Goal: Information Seeking & Learning: Learn about a topic

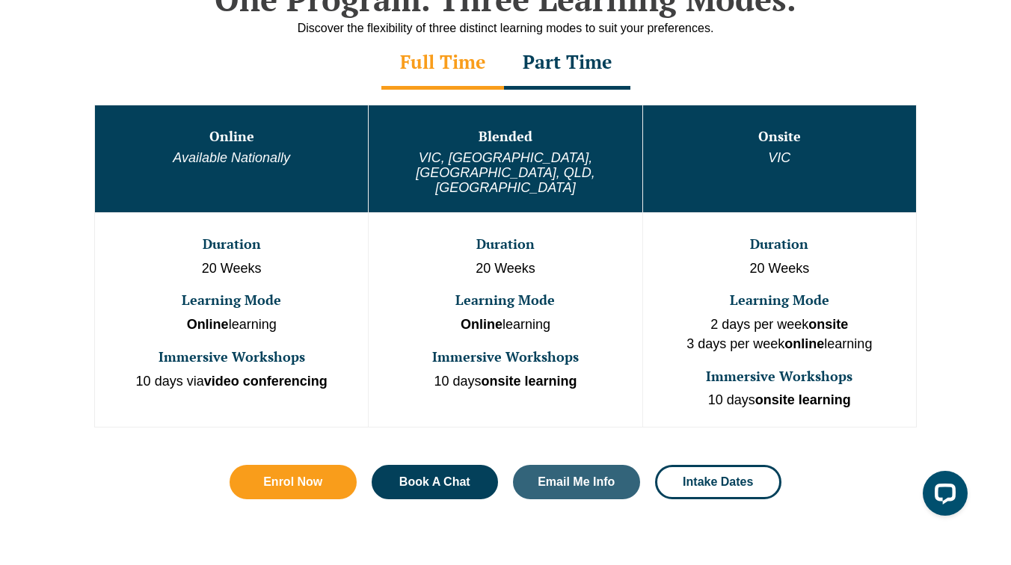
click at [556, 96] on button "Cancel" at bounding box center [558, 96] width 77 height 37
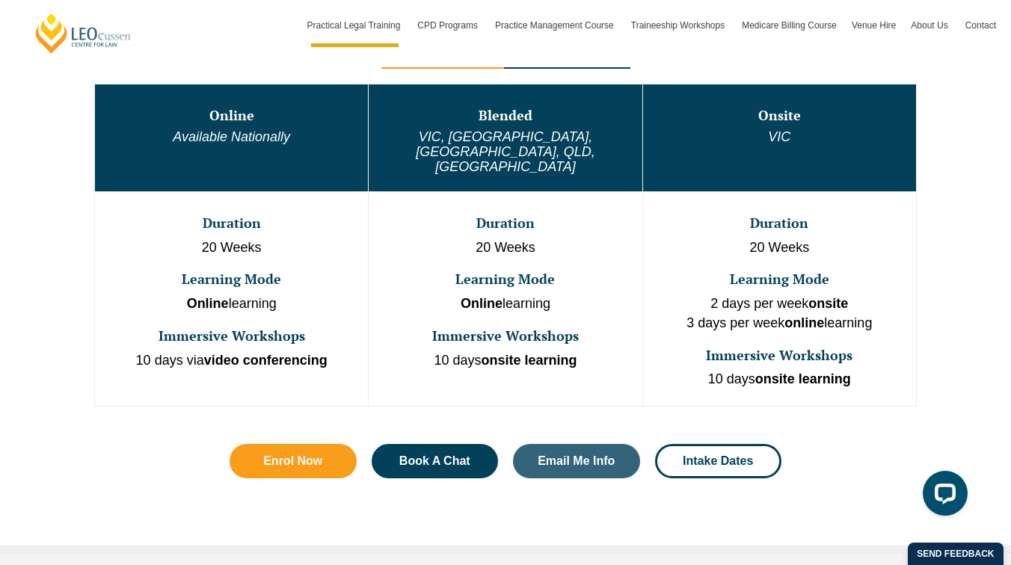
scroll to position [860, 0]
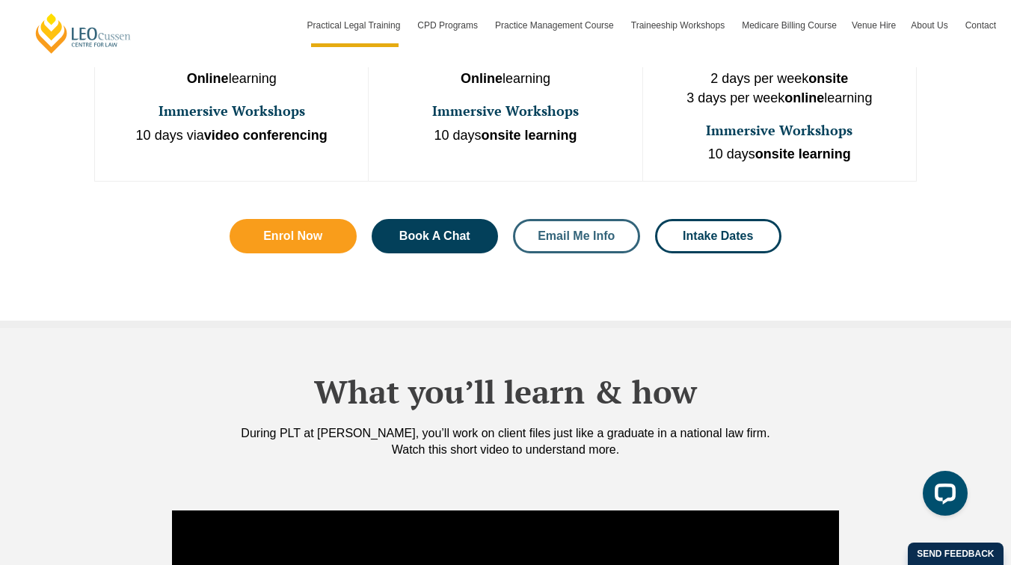
click at [572, 230] on span "Email Me Info" at bounding box center [576, 236] width 77 height 12
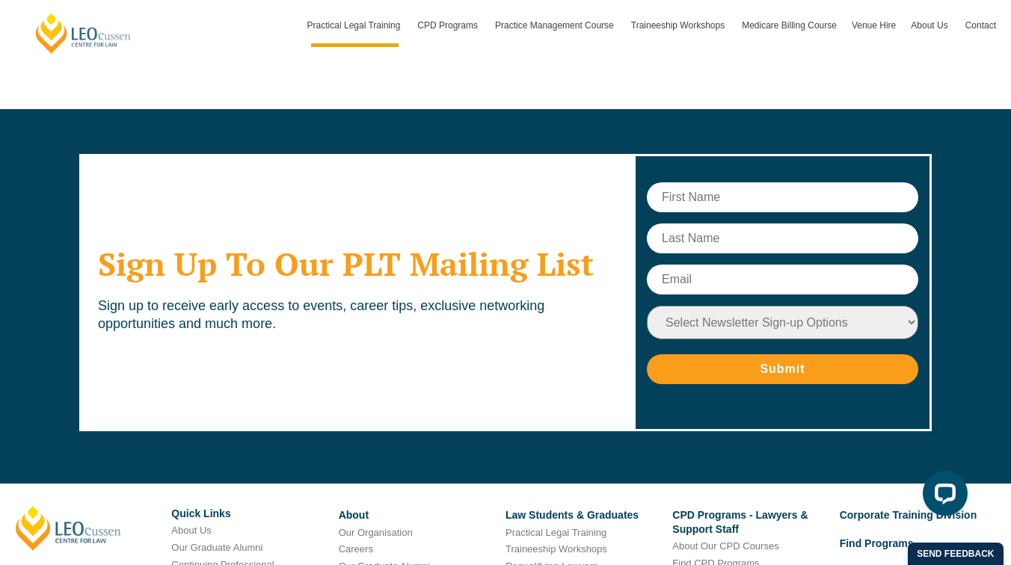
scroll to position [7445, 0]
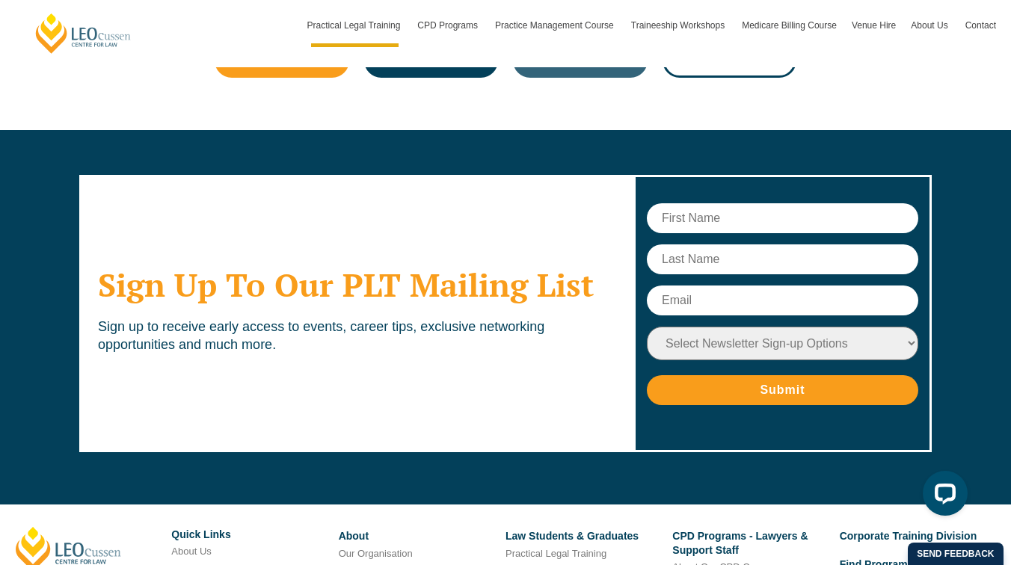
click at [752, 203] on input "text" at bounding box center [782, 218] width 271 height 30
type input "[PERSON_NAME]"
type input "Ajesta"
type input "[EMAIL_ADDRESS][DOMAIN_NAME]"
click at [761, 375] on input "Submit" at bounding box center [782, 390] width 271 height 30
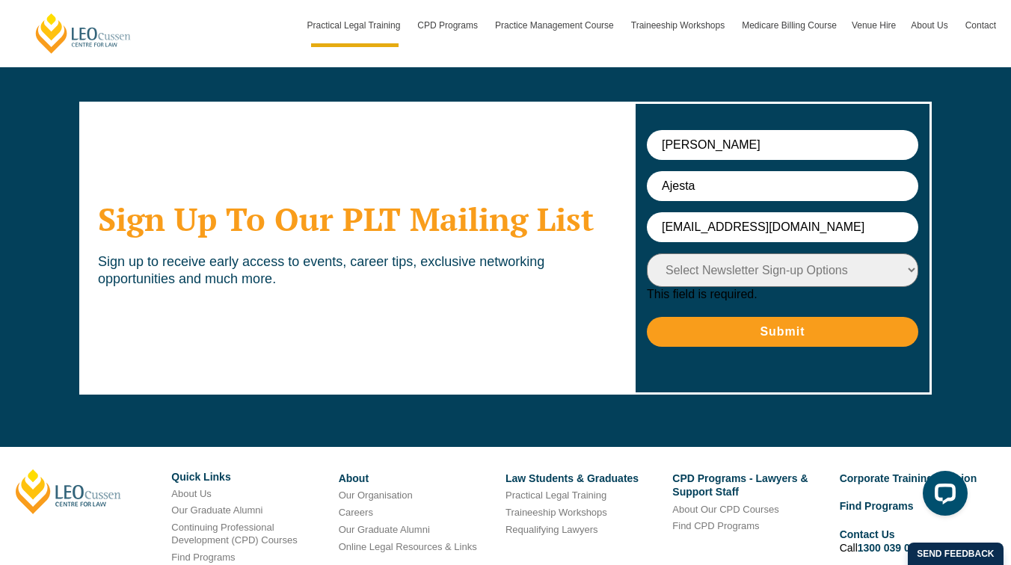
scroll to position [7514, 0]
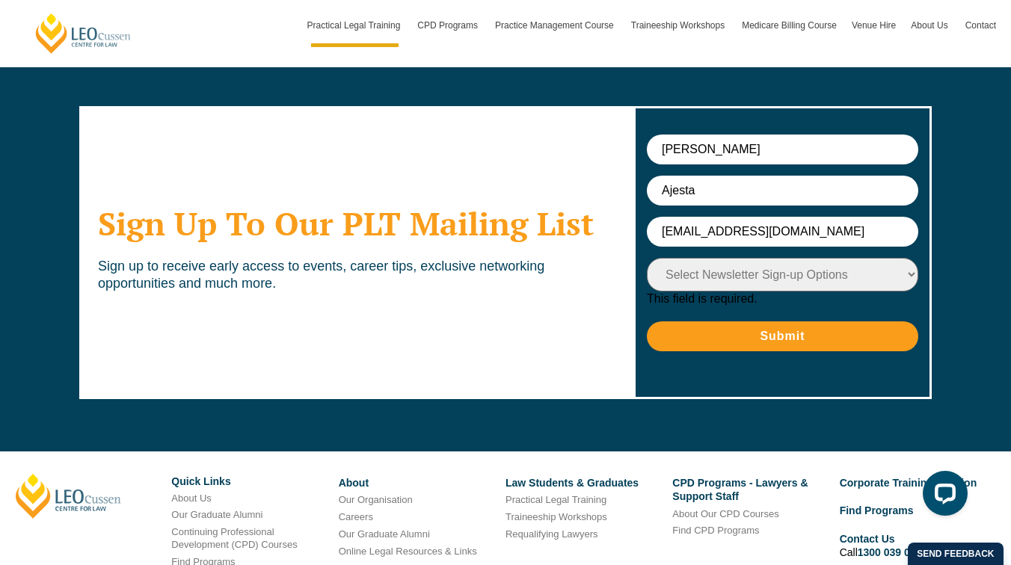
click at [731, 292] on span "This field is required." at bounding box center [702, 298] width 111 height 13
click at [742, 258] on select "Select Newsletter Sign-up Options Practical Legal Training - VIC Practical Lega…" at bounding box center [782, 275] width 271 height 34
select select "tfa_9"
click at [647, 258] on select "Select Newsletter Sign-up Options Practical Legal Training - VIC Practical Lega…" at bounding box center [782, 275] width 271 height 34
click at [800, 258] on select "Select Newsletter Sign-up Options Practical Legal Training - VIC Practical Lega…" at bounding box center [782, 275] width 271 height 34
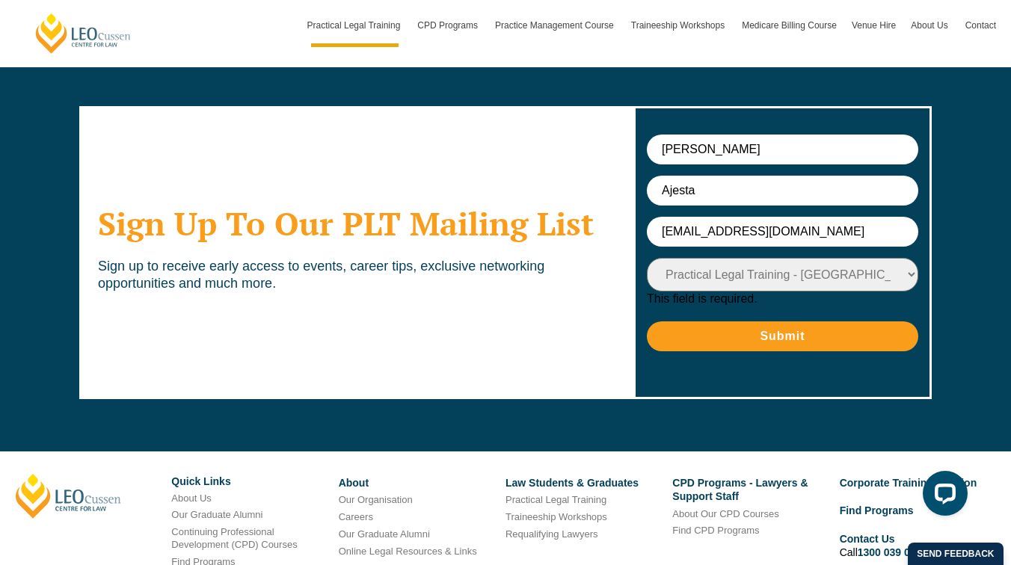
click at [647, 258] on select "Select Newsletter Sign-up Options Practical Legal Training - VIC Practical Lega…" at bounding box center [782, 275] width 271 height 34
click at [808, 322] on input "Submit" at bounding box center [782, 337] width 271 height 30
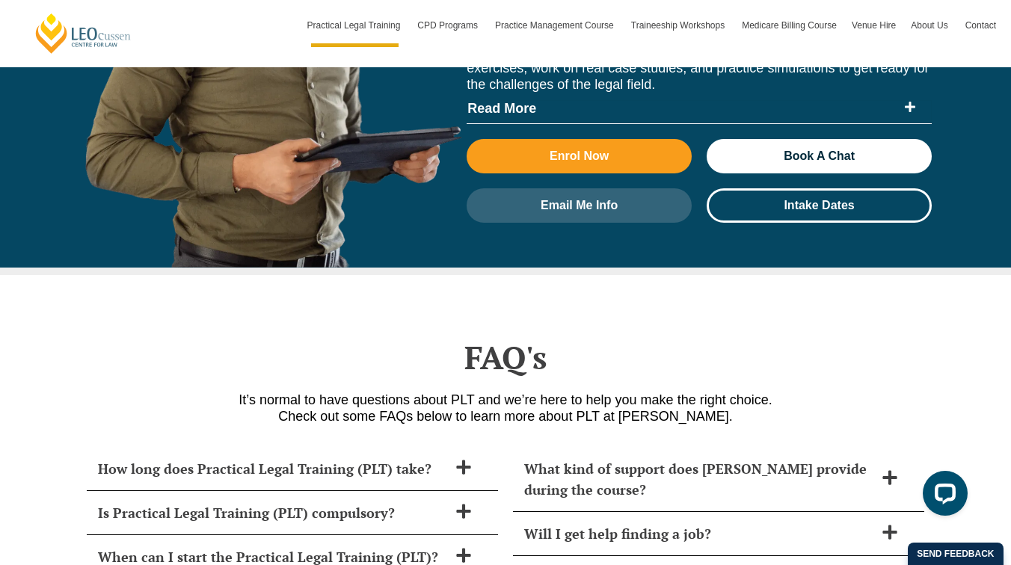
scroll to position [6228, 0]
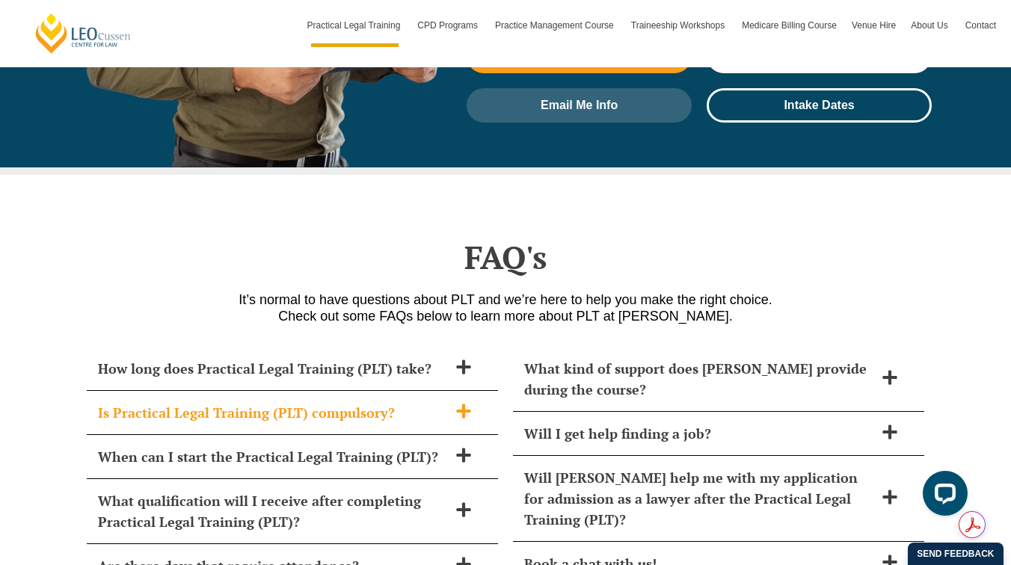
click at [182, 391] on div "Is Practical Legal Training (PLT) compulsory?" at bounding box center [292, 413] width 411 height 44
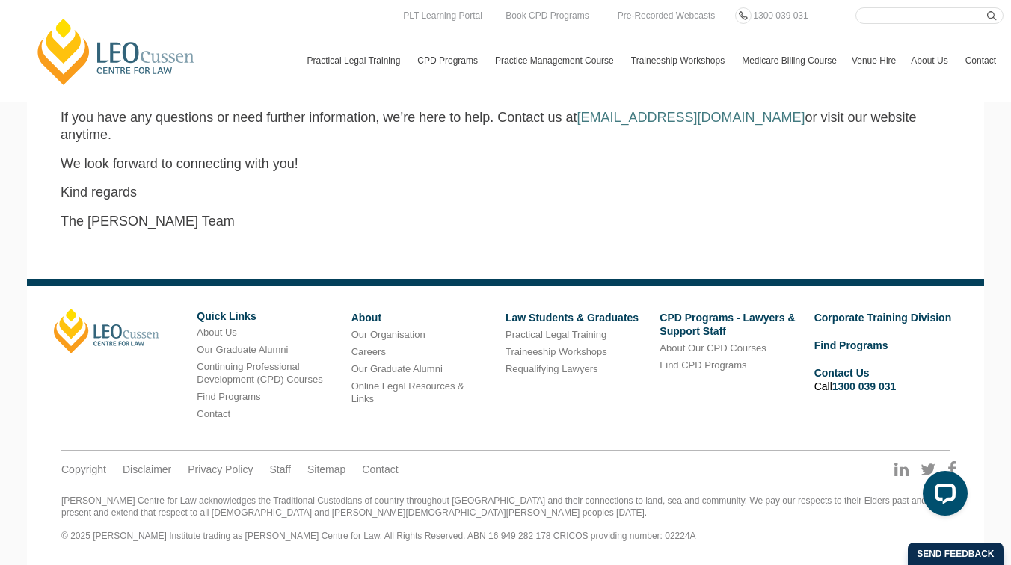
scroll to position [477, 0]
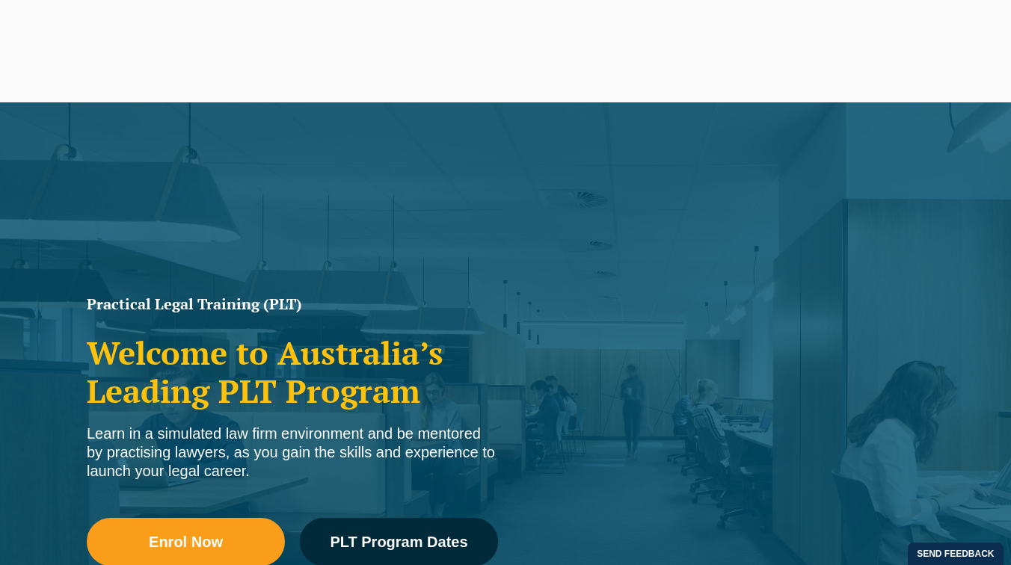
select select "tfa_9"
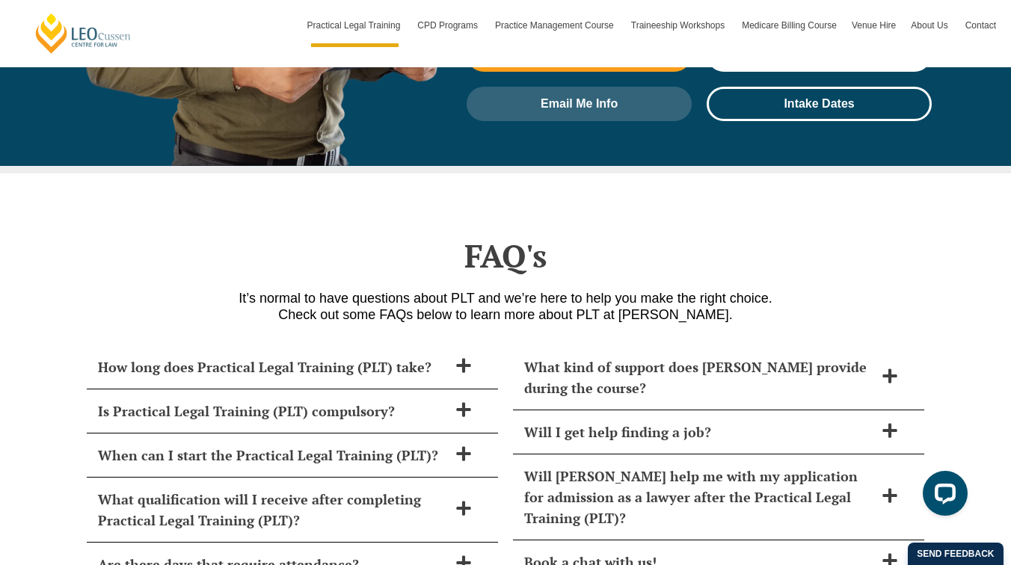
scroll to position [6230, 0]
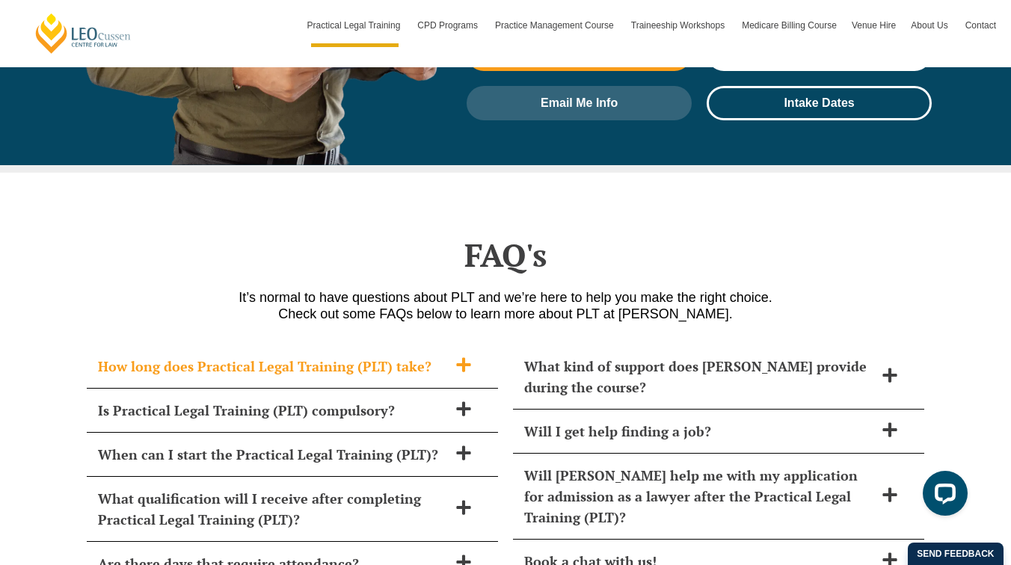
click at [150, 356] on span "How long does Practical Legal Training (PLT) take?" at bounding box center [273, 366] width 350 height 21
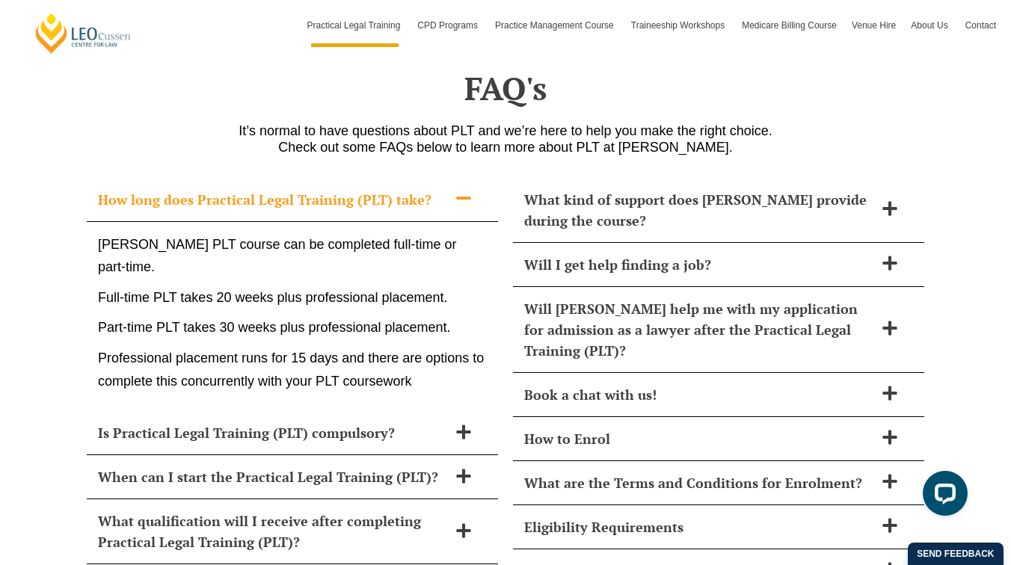
scroll to position [6403, 0]
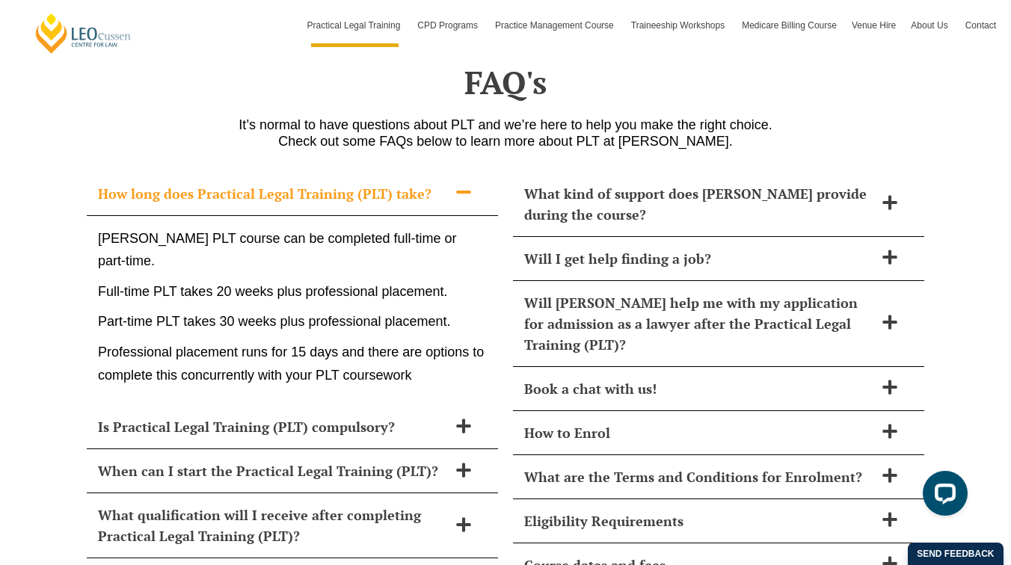
click at [239, 183] on span "How long does Practical Legal Training (PLT) take?" at bounding box center [273, 193] width 350 height 21
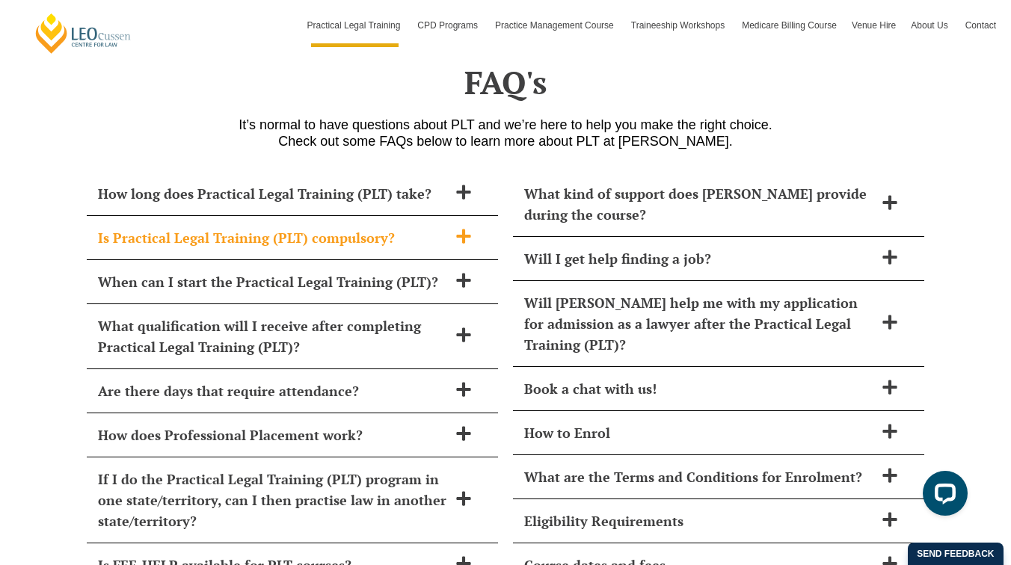
click at [243, 227] on span "Is Practical Legal Training (PLT) compulsory?" at bounding box center [273, 237] width 350 height 21
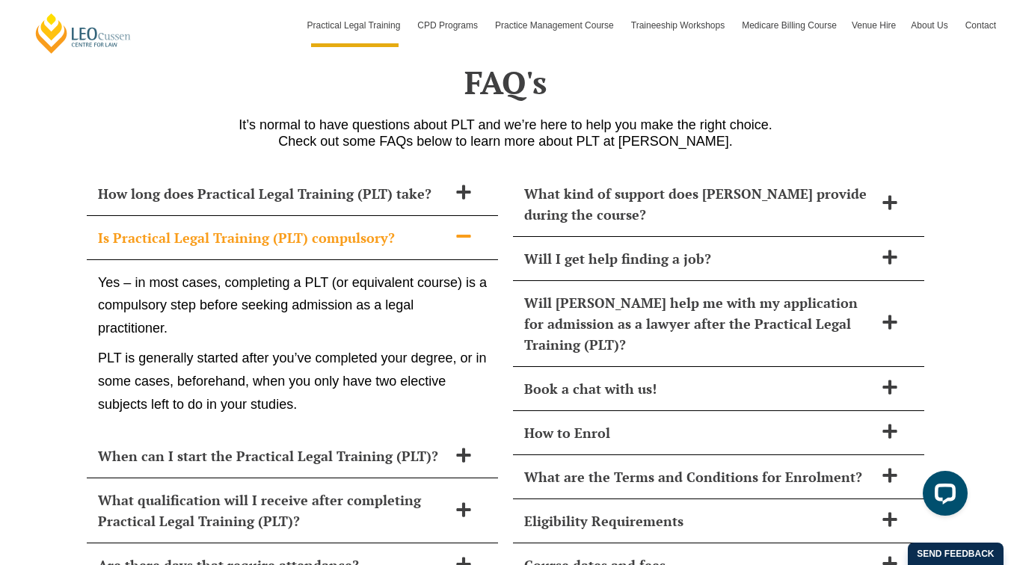
click at [243, 227] on span "Is Practical Legal Training (PLT) compulsory?" at bounding box center [273, 237] width 350 height 21
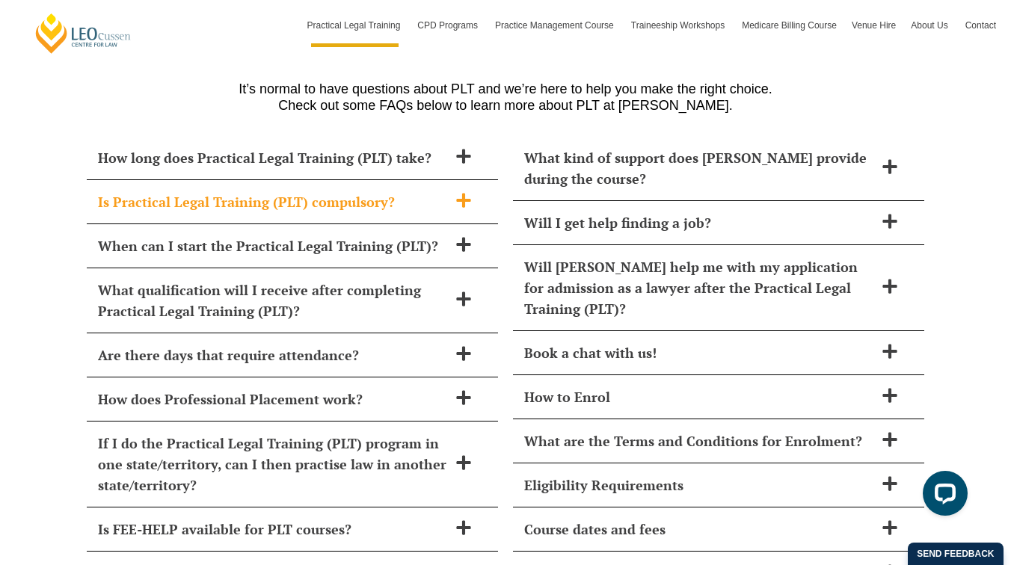
scroll to position [6440, 0]
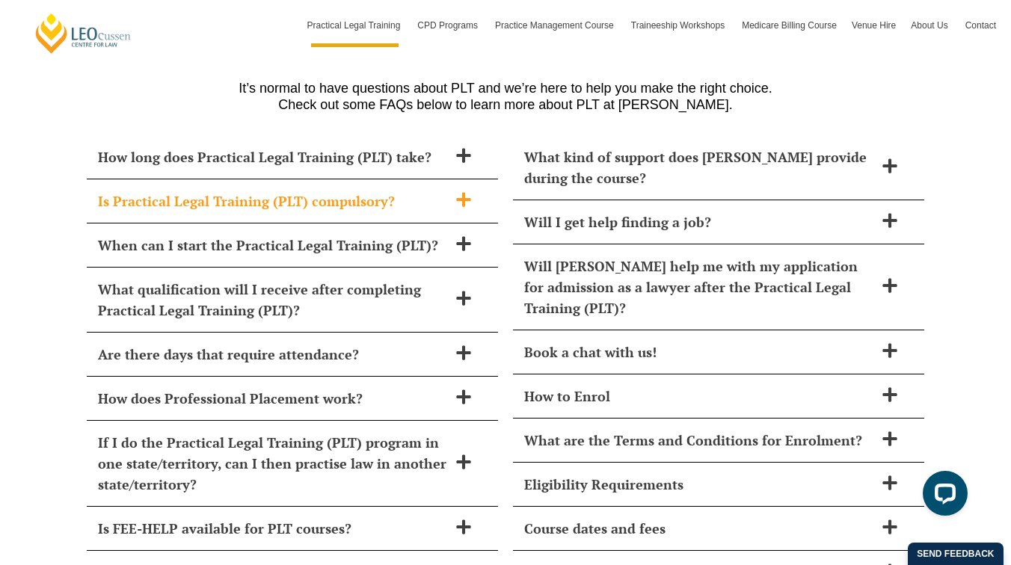
click at [243, 224] on div "When can I start the Practical Legal Training (PLT)?" at bounding box center [292, 246] width 411 height 44
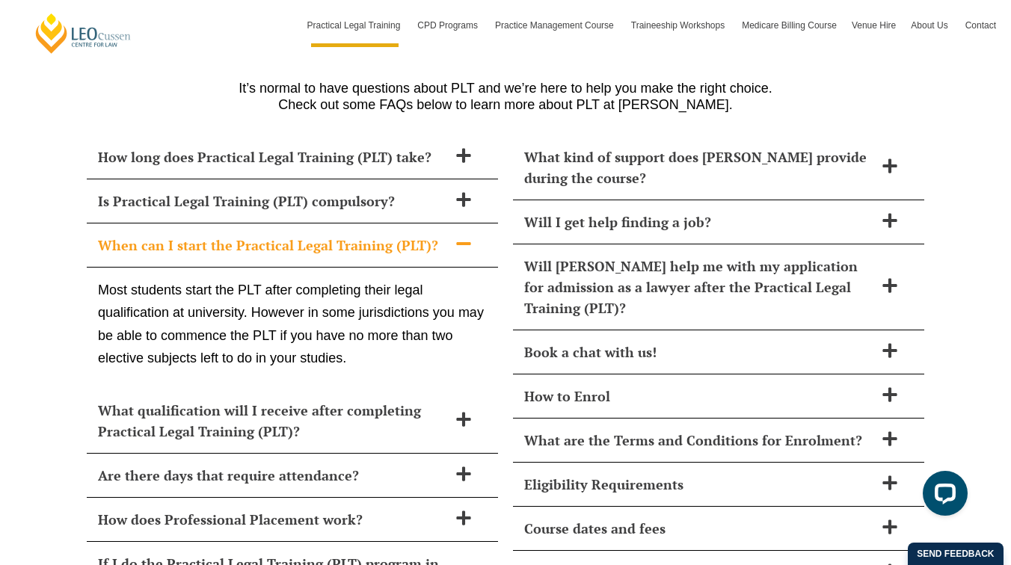
click at [295, 235] on span "When can I start the Practical Legal Training (PLT)?" at bounding box center [273, 245] width 350 height 21
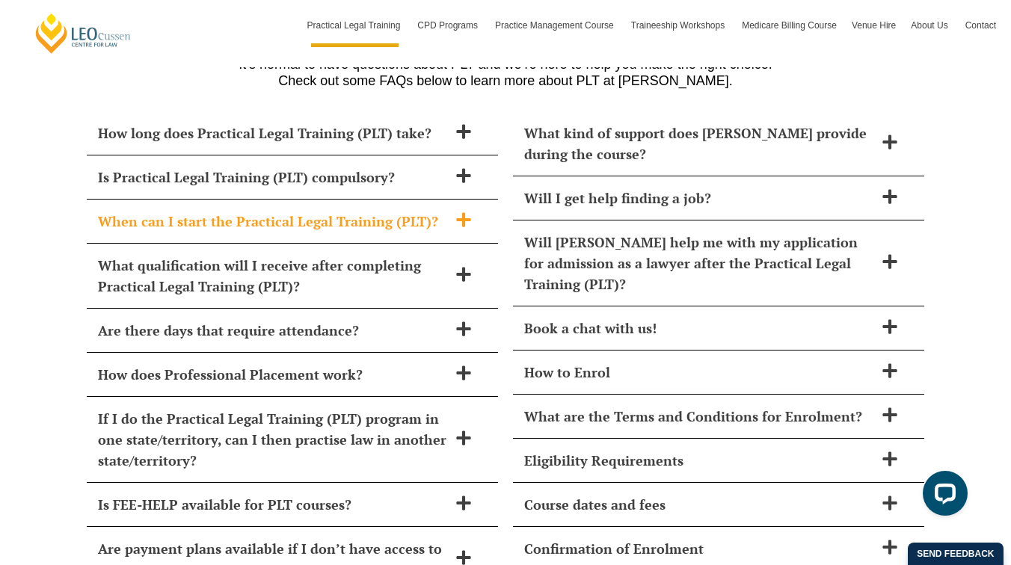
scroll to position [6471, 0]
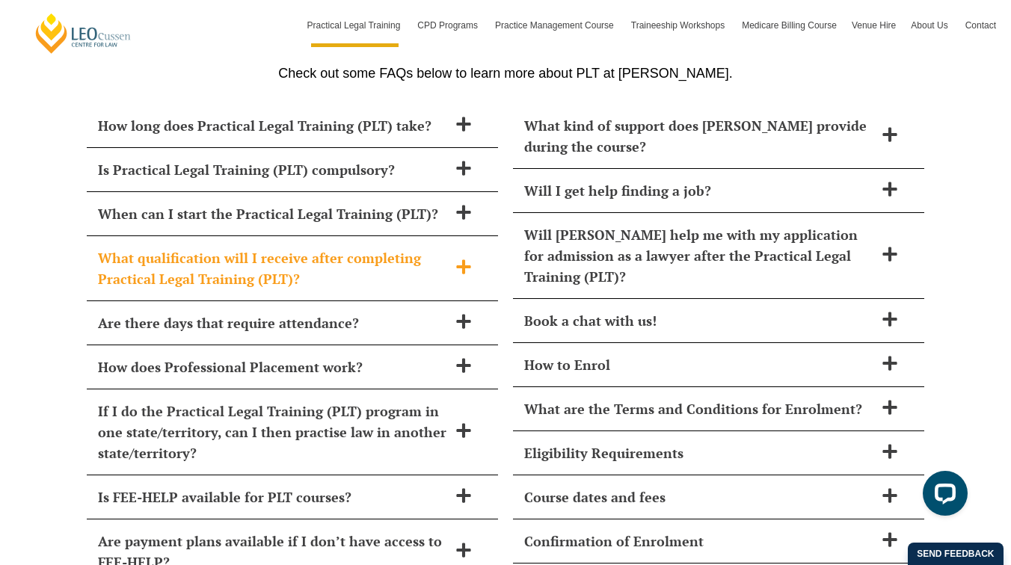
click at [295, 248] on span "What qualification will I receive after completing Practical Legal Training (PL…" at bounding box center [273, 269] width 350 height 42
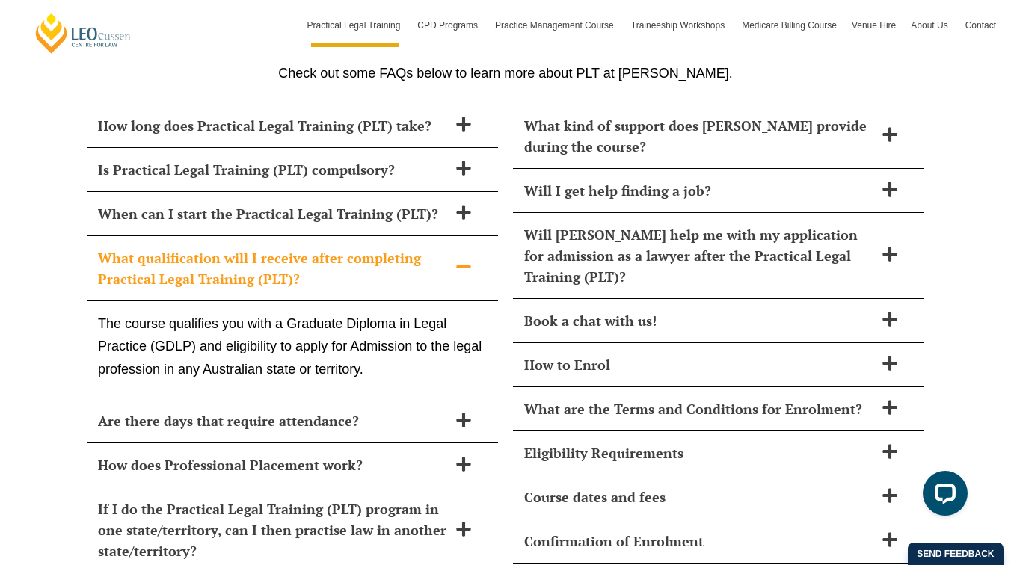
click at [271, 248] on span "What qualification will I receive after completing Practical Legal Training (PL…" at bounding box center [273, 269] width 350 height 42
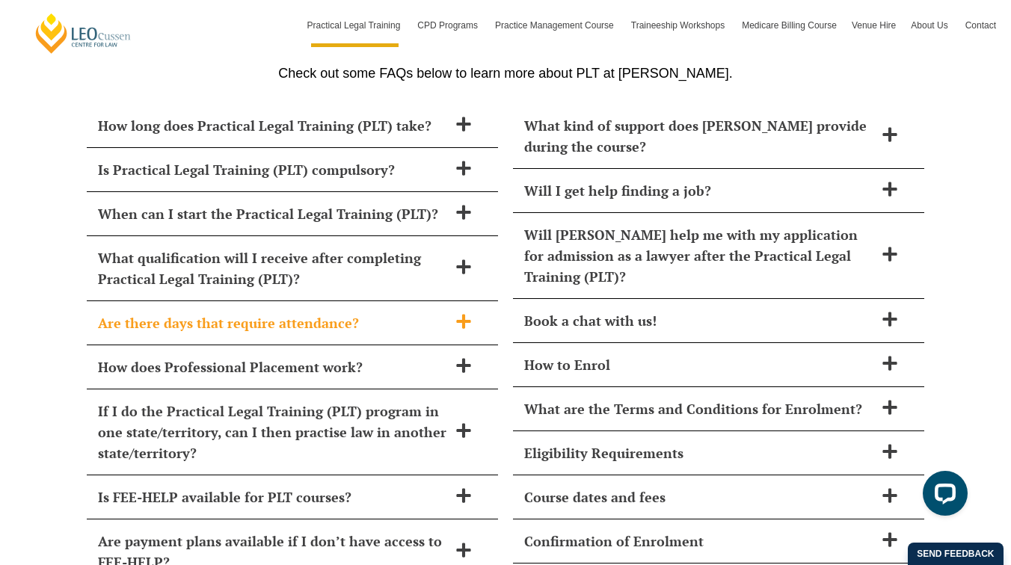
click at [282, 301] on div "Are there days that require attendance?" at bounding box center [292, 323] width 411 height 44
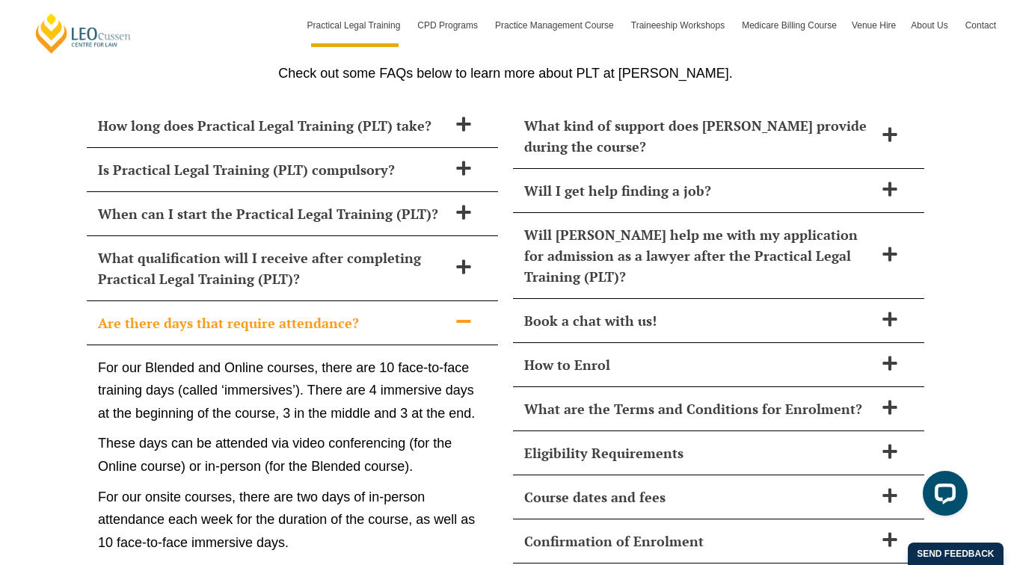
click at [301, 313] on span "Are there days that require attendance?" at bounding box center [273, 323] width 350 height 21
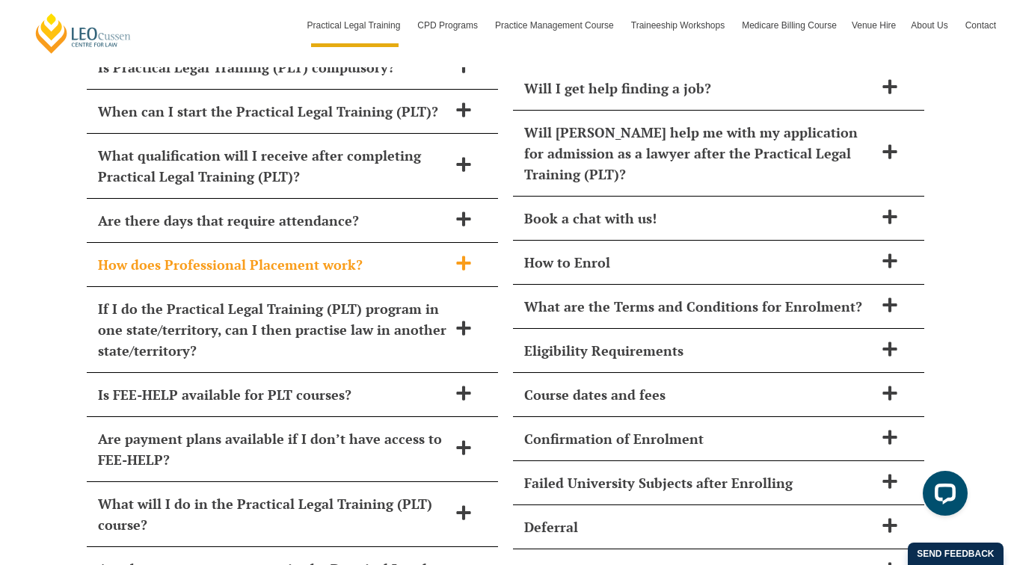
scroll to position [6596, 0]
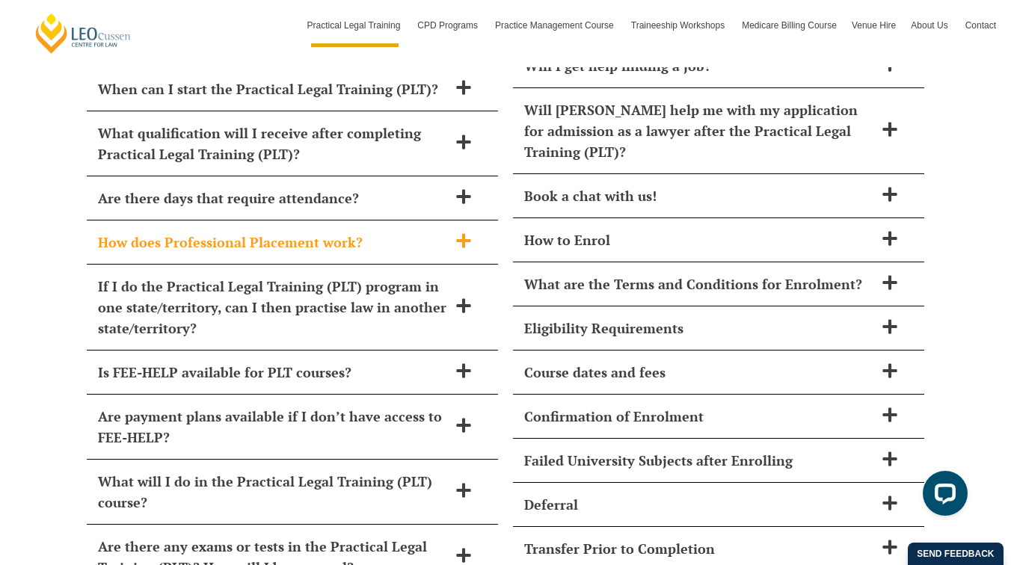
click at [333, 232] on span "How does Professional Placement work?" at bounding box center [273, 242] width 350 height 21
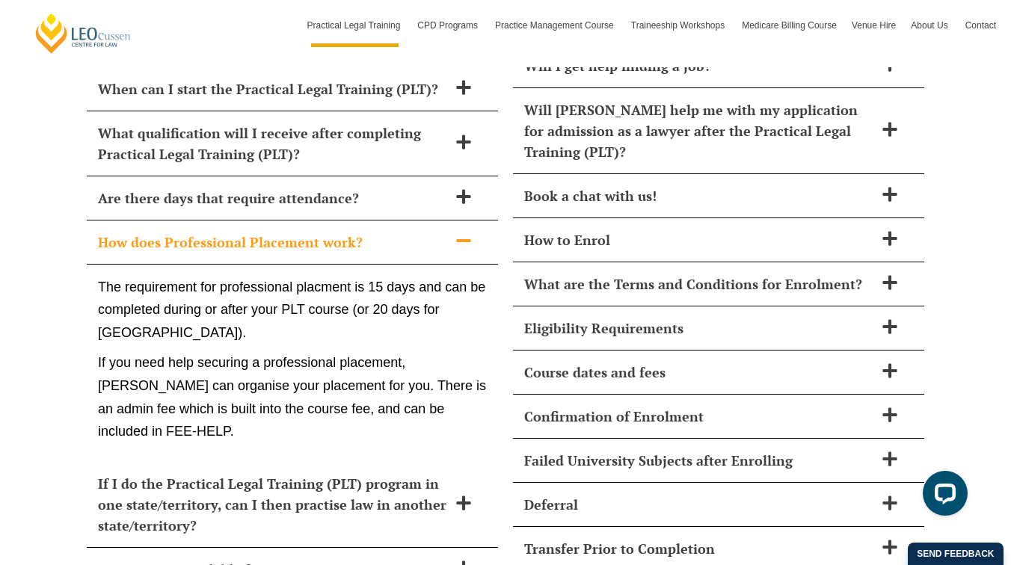
click at [292, 232] on span "How does Professional Placement work?" at bounding box center [273, 242] width 350 height 21
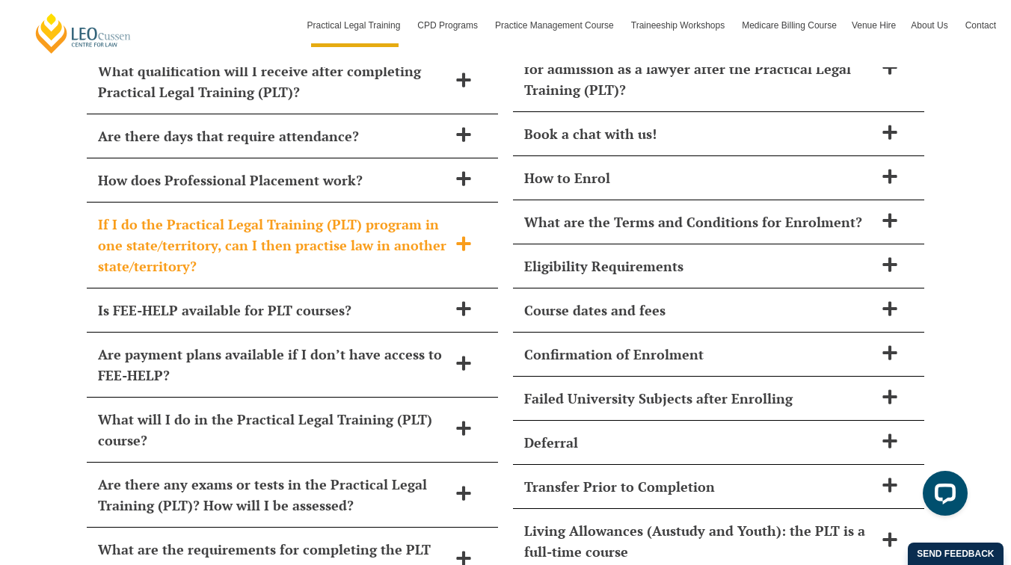
scroll to position [6662, 0]
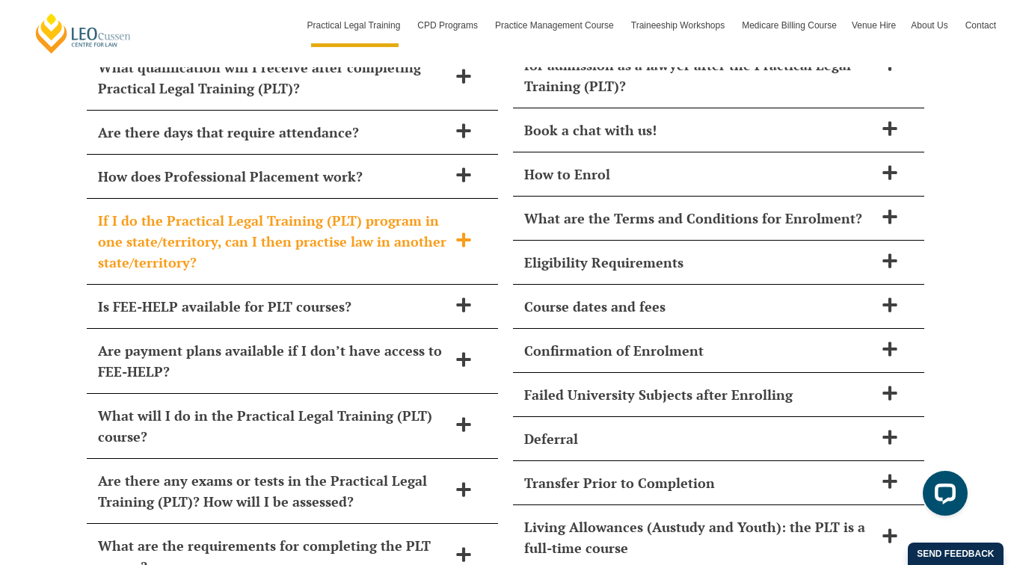
click at [346, 210] on span "If I do the Practical Legal Training (PLT) program in one state/territory, can …" at bounding box center [273, 241] width 350 height 63
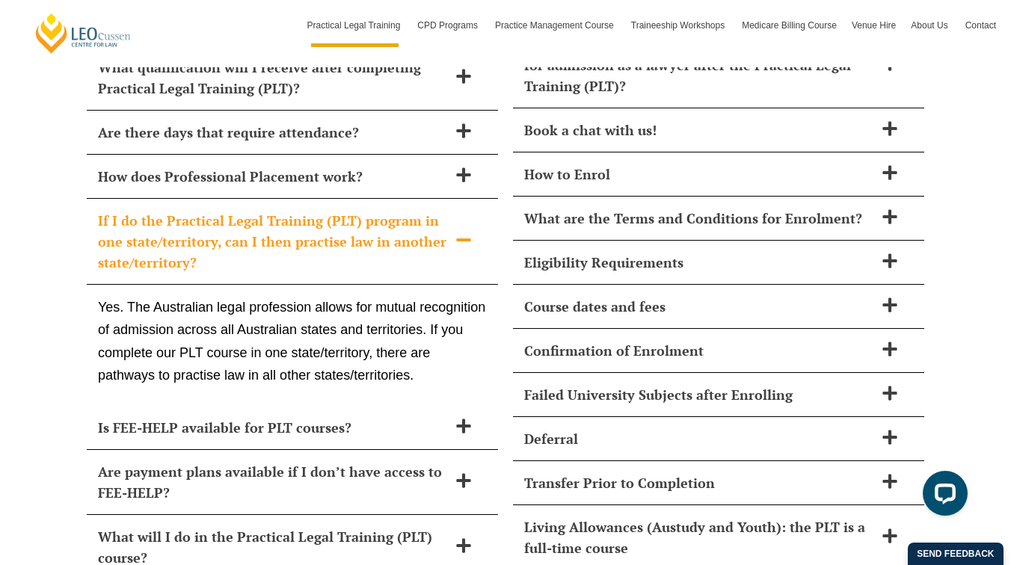
click at [289, 210] on span "If I do the Practical Legal Training (PLT) program in one state/territory, can …" at bounding box center [273, 241] width 350 height 63
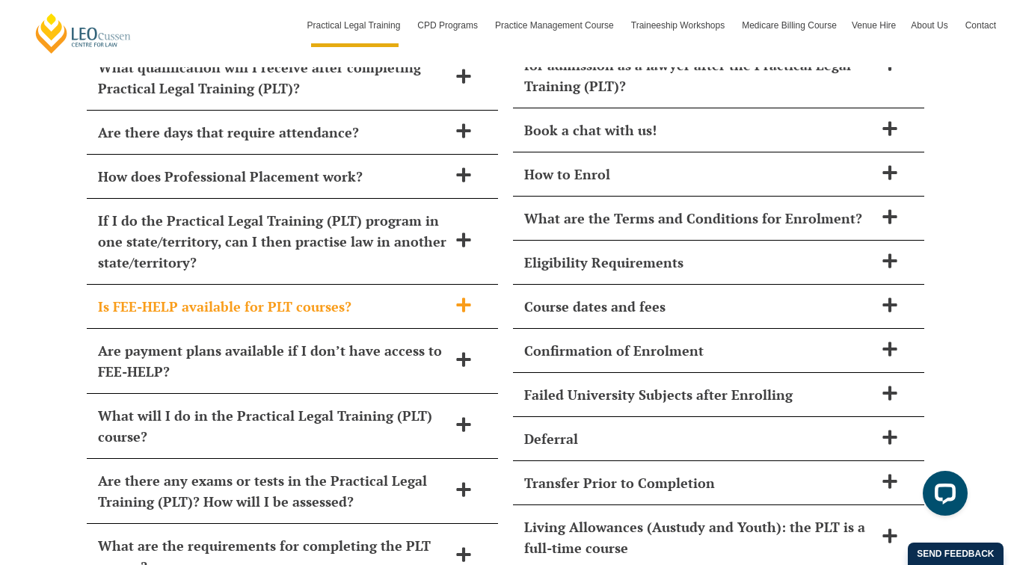
click at [287, 296] on span "Is FEE-HELP available for PLT courses?" at bounding box center [273, 306] width 350 height 21
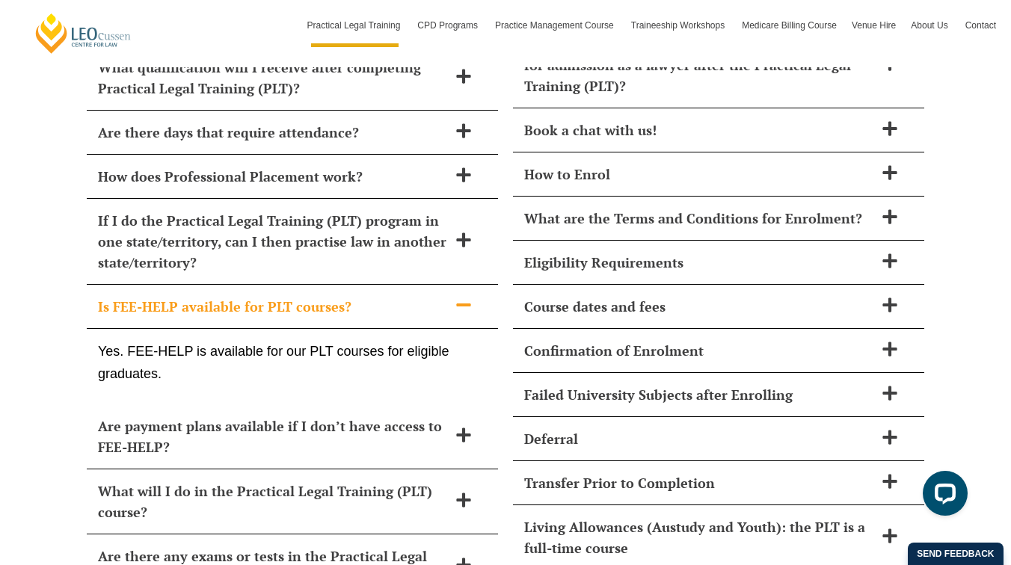
click at [287, 296] on span "Is FEE-HELP available for PLT courses?" at bounding box center [273, 306] width 350 height 21
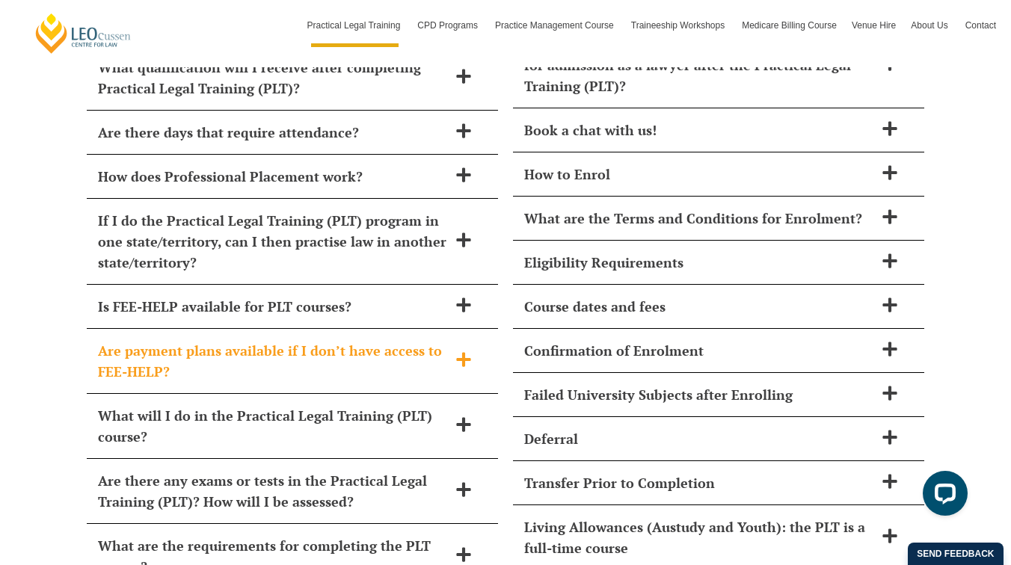
click at [289, 340] on span "Are payment plans available if I don’t have access to FEE-HELP?" at bounding box center [273, 361] width 350 height 42
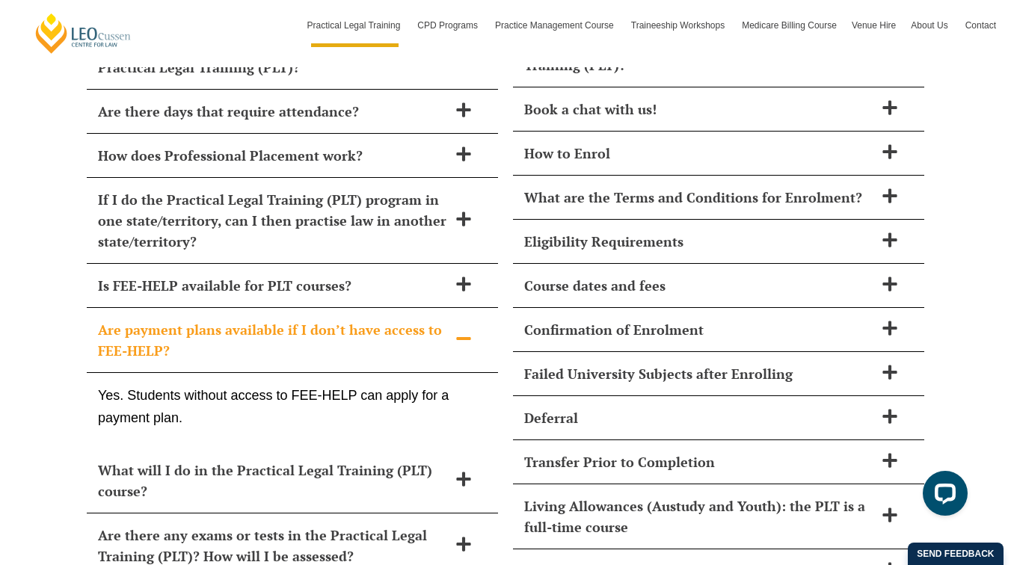
scroll to position [6693, 0]
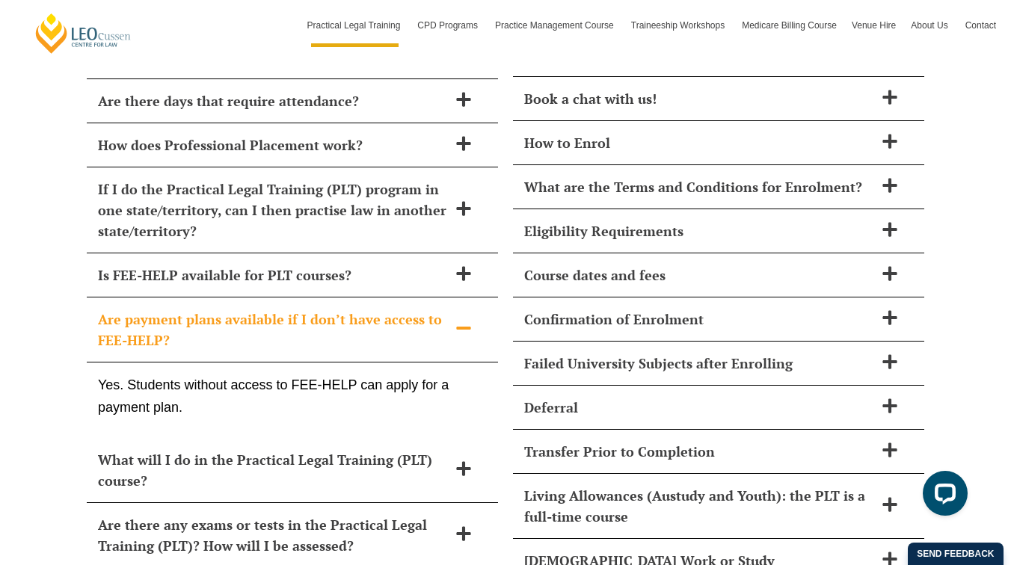
click at [304, 309] on span "Are payment plans available if I don’t have access to FEE-HELP?" at bounding box center [273, 330] width 350 height 42
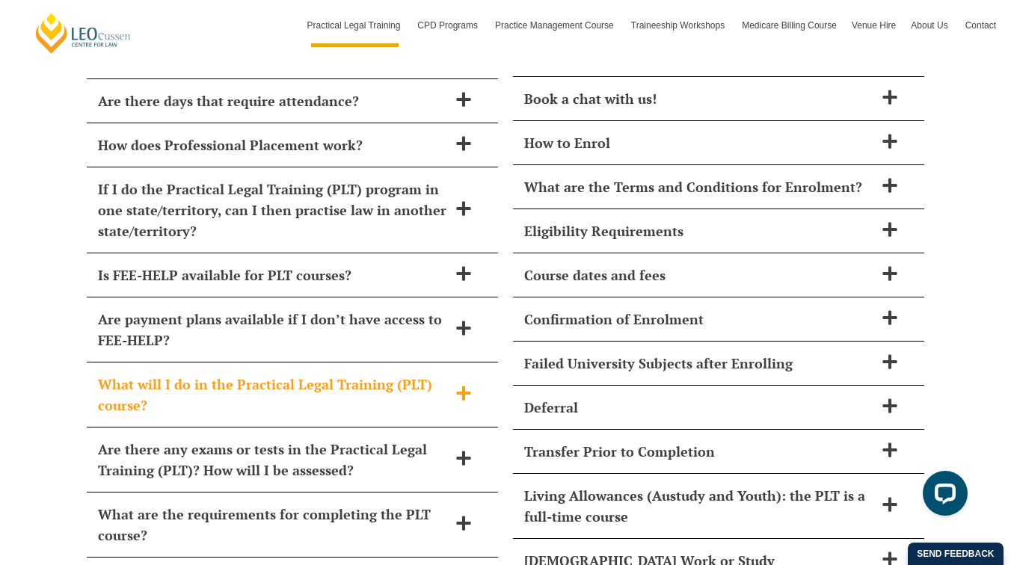
click at [292, 374] on span "What will I do in the Practical Legal Training (PLT) course?" at bounding box center [273, 395] width 350 height 42
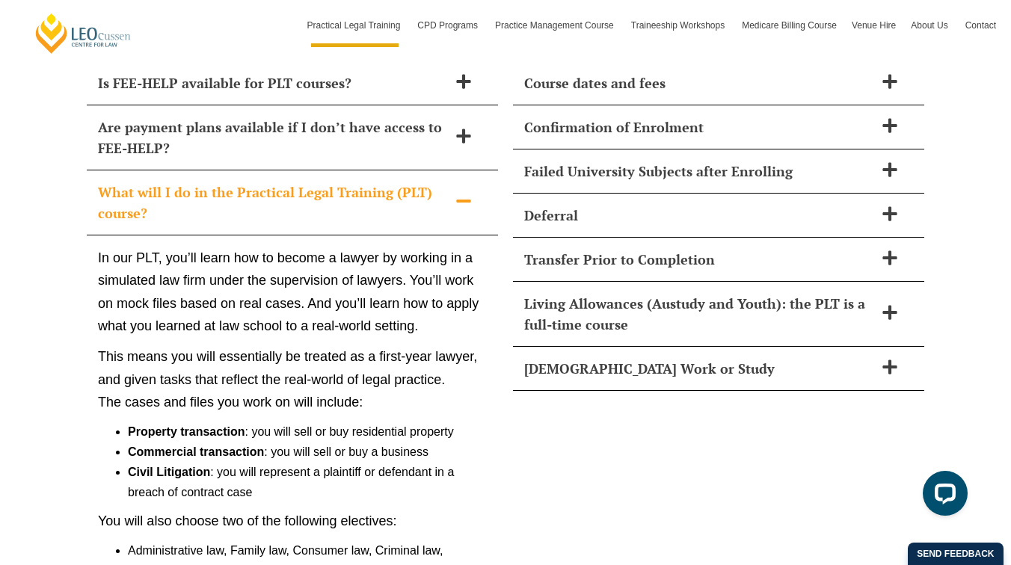
scroll to position [6906, 0]
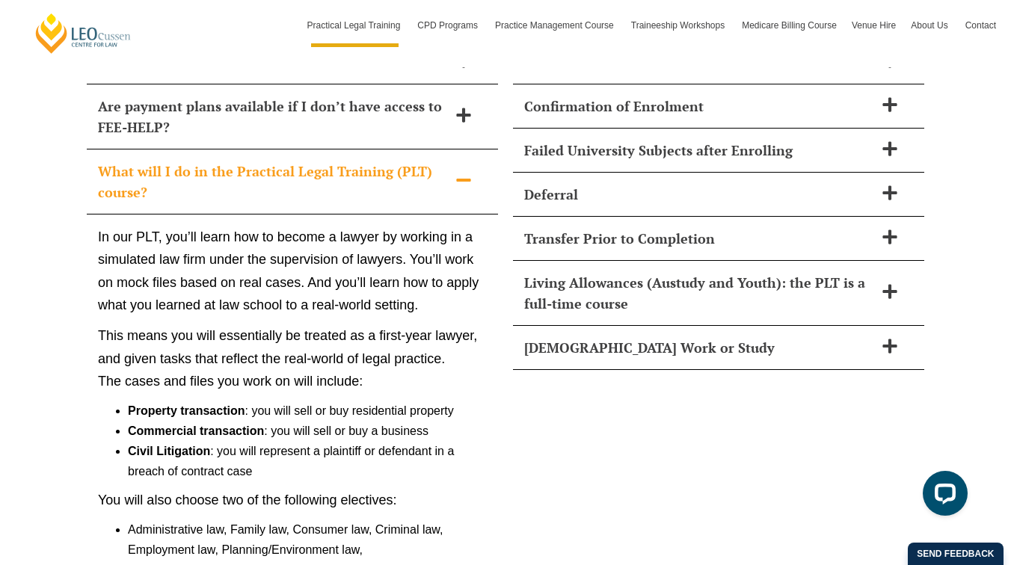
click at [304, 161] on span "What will I do in the Practical Legal Training (PLT) course?" at bounding box center [273, 182] width 350 height 42
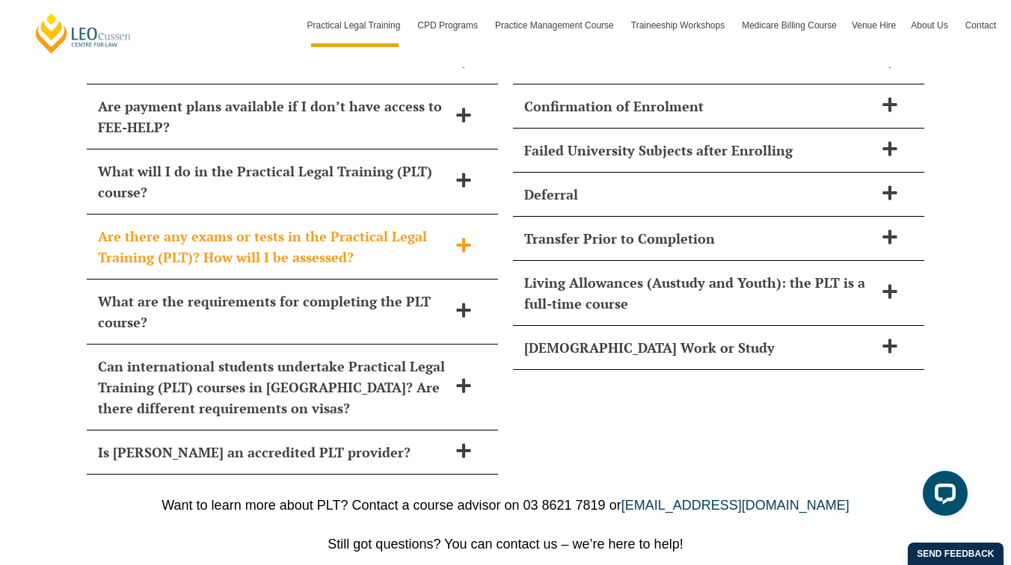
click at [286, 226] on span "Are there any exams or tests in the Practical Legal Training (PLT)? How will I …" at bounding box center [273, 247] width 350 height 42
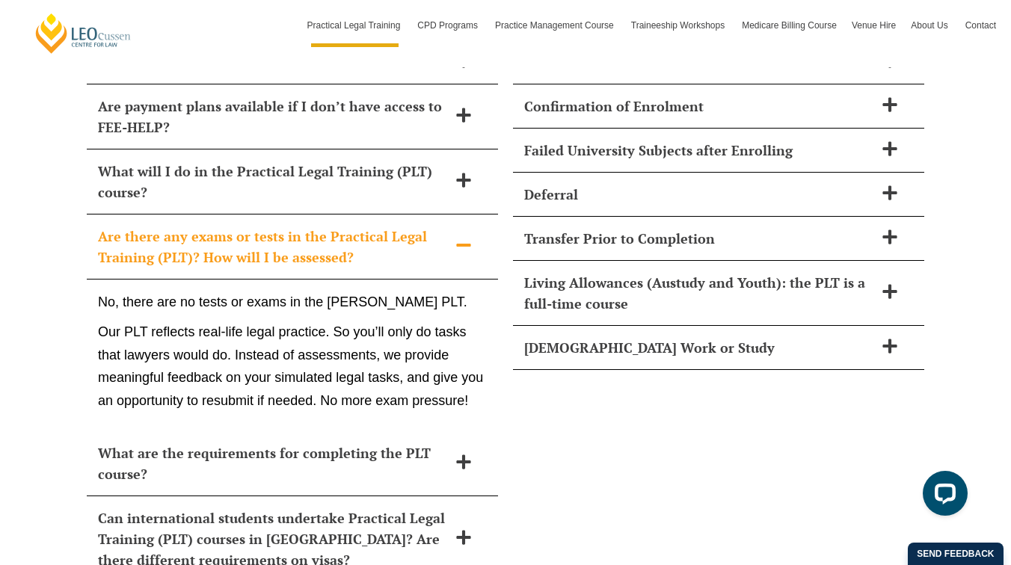
click at [268, 226] on span "Are there any exams or tests in the Practical Legal Training (PLT)? How will I …" at bounding box center [273, 247] width 350 height 42
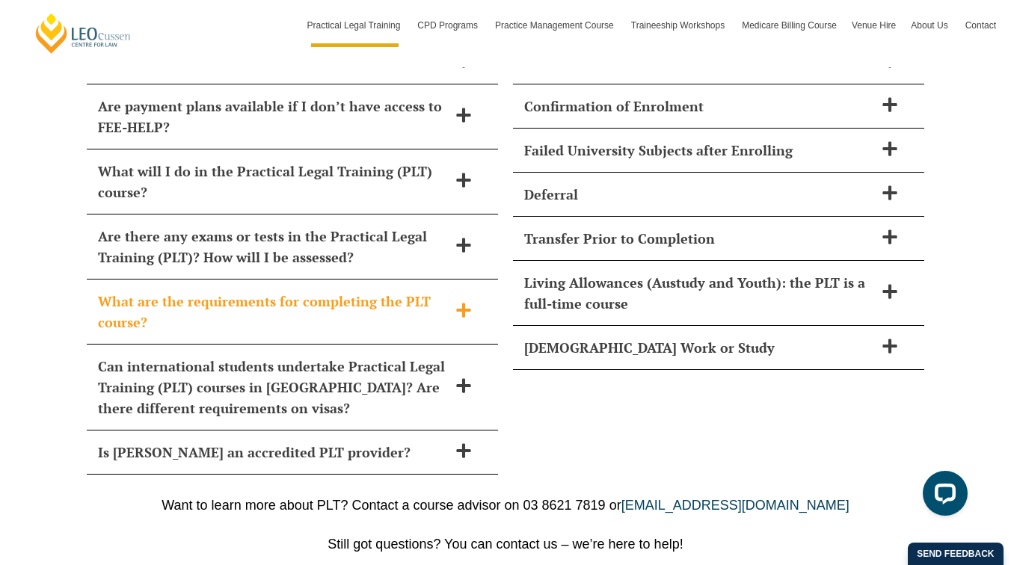
click at [286, 291] on span "What are the requirements for completing the PLT course?" at bounding box center [273, 312] width 350 height 42
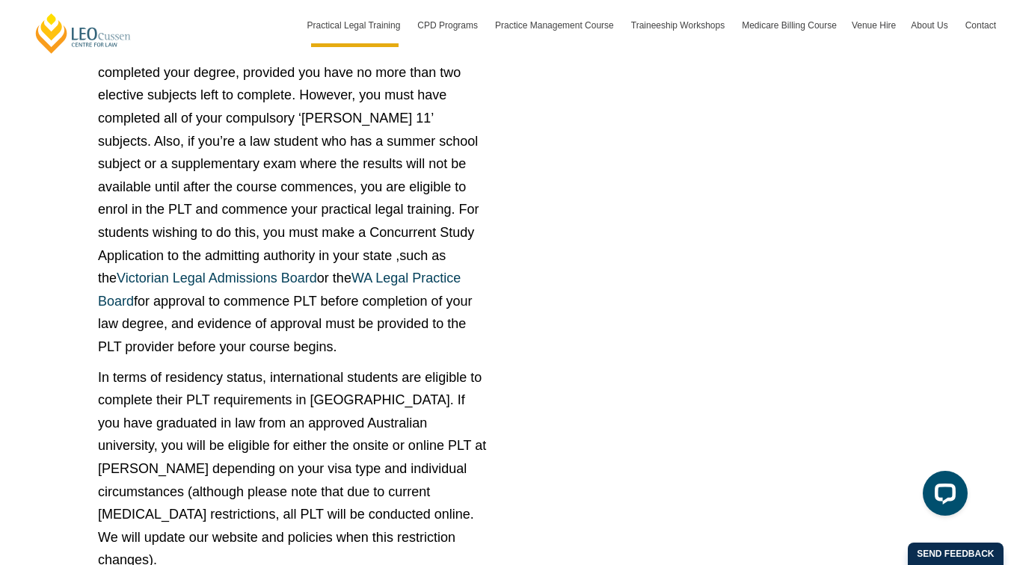
scroll to position [7541, 0]
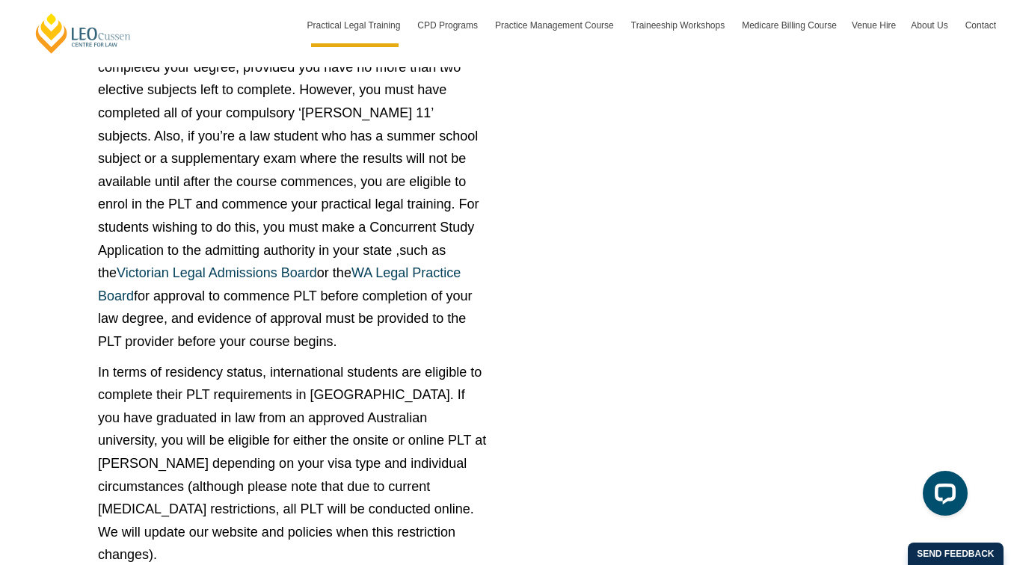
click at [49, 384] on div "How long does Practical Legal Training (PLT) take? [PERSON_NAME] PLT course can…" at bounding box center [505, 287] width 1011 height 2537
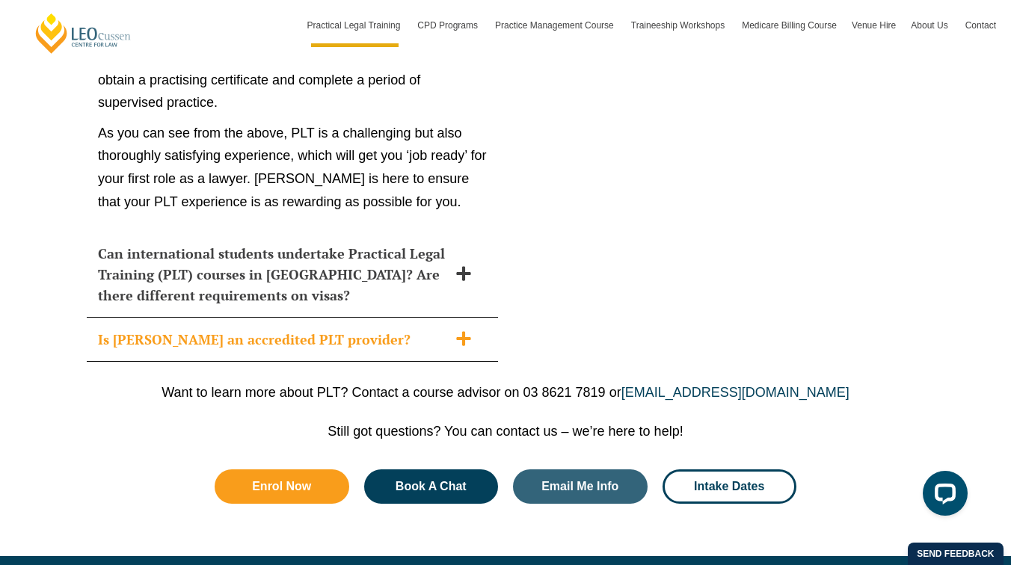
scroll to position [8717, 0]
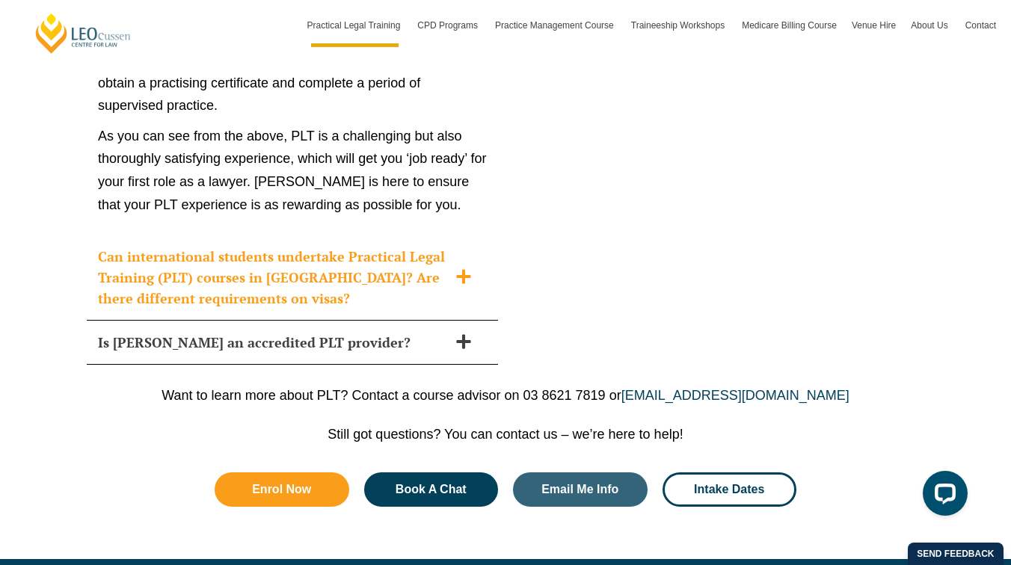
click at [282, 246] on span "Can international students undertake Practical Legal Training (PLT) courses in …" at bounding box center [273, 277] width 350 height 63
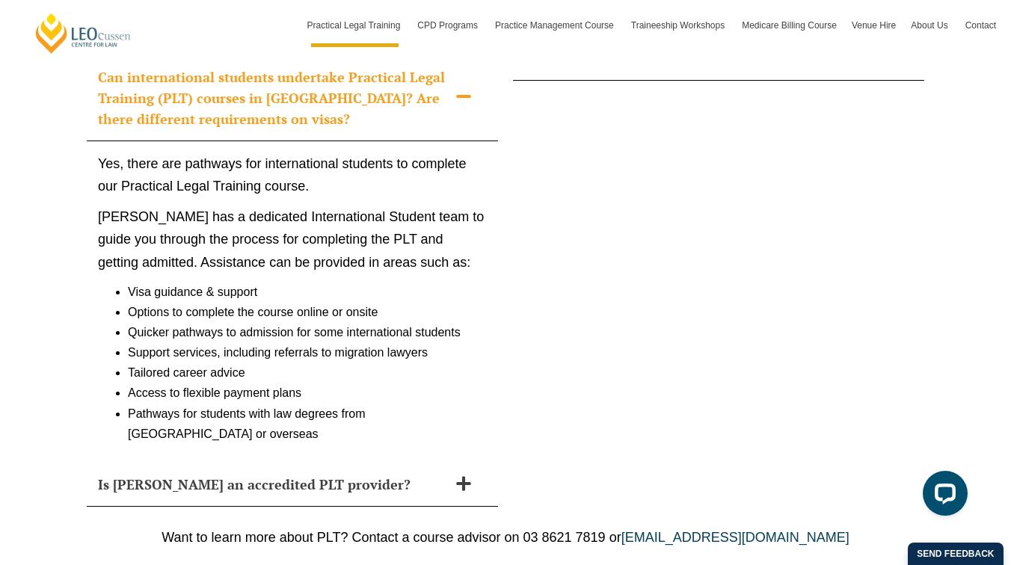
scroll to position [7199, 0]
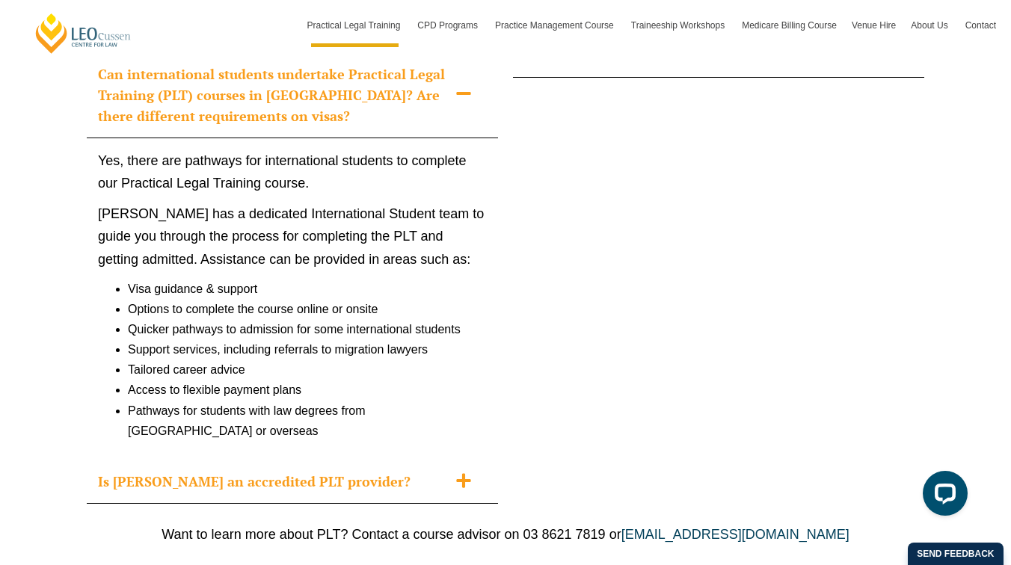
click at [152, 471] on span "Is [PERSON_NAME] an accredited PLT provider?" at bounding box center [273, 481] width 350 height 21
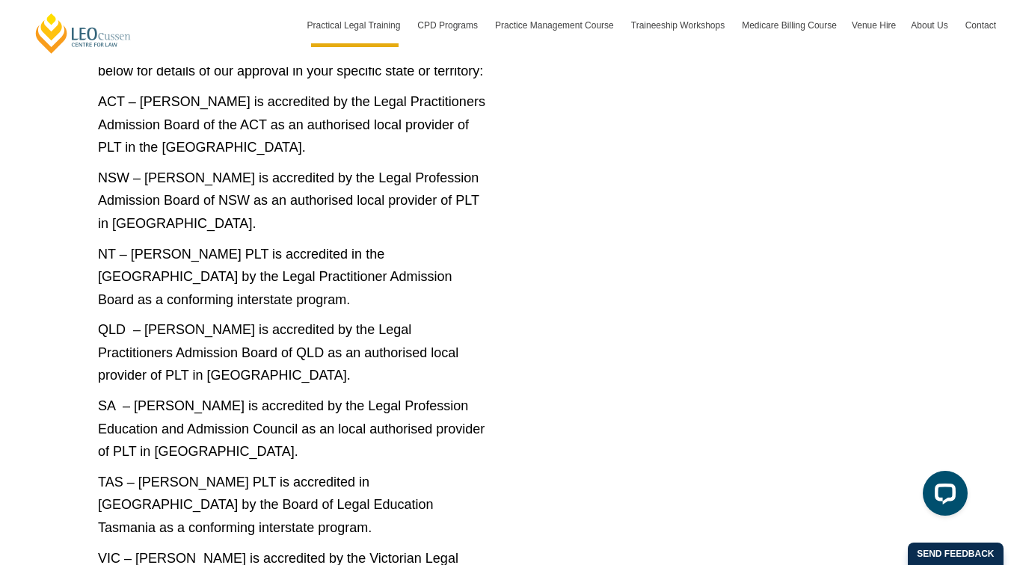
scroll to position [7406, 0]
